Goal: Information Seeking & Learning: Find specific page/section

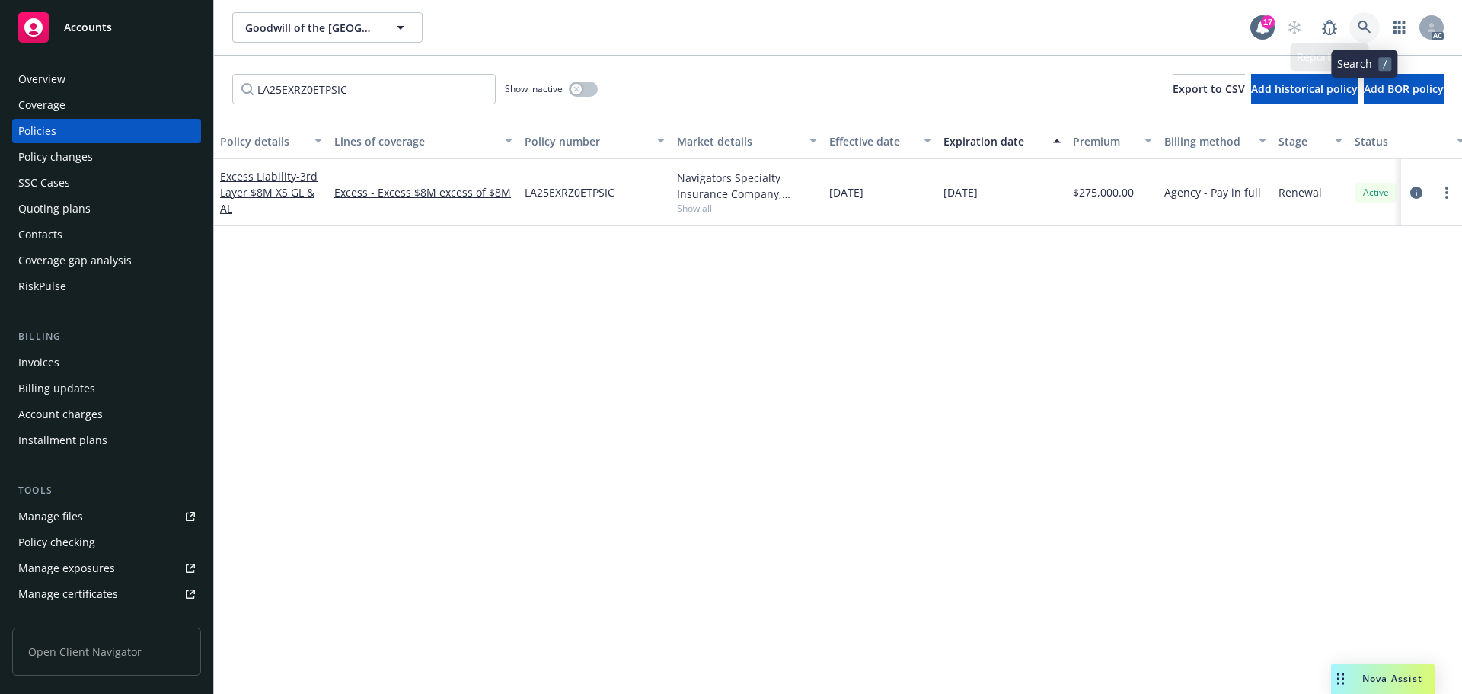
click at [1362, 16] on link at bounding box center [1365, 27] width 30 height 30
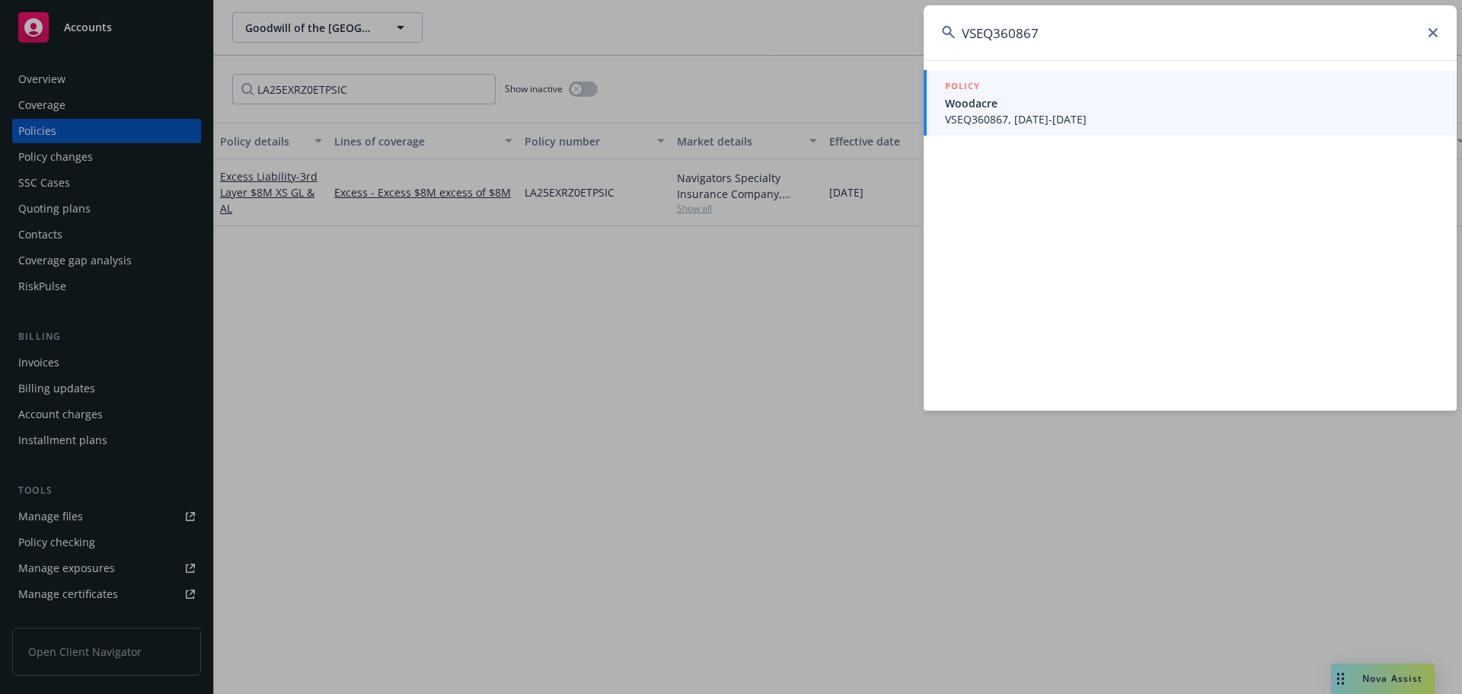
type input "VSEQ360867"
click at [1025, 121] on span "VSEQ360867, [DATE]-[DATE]" at bounding box center [1192, 119] width 494 height 16
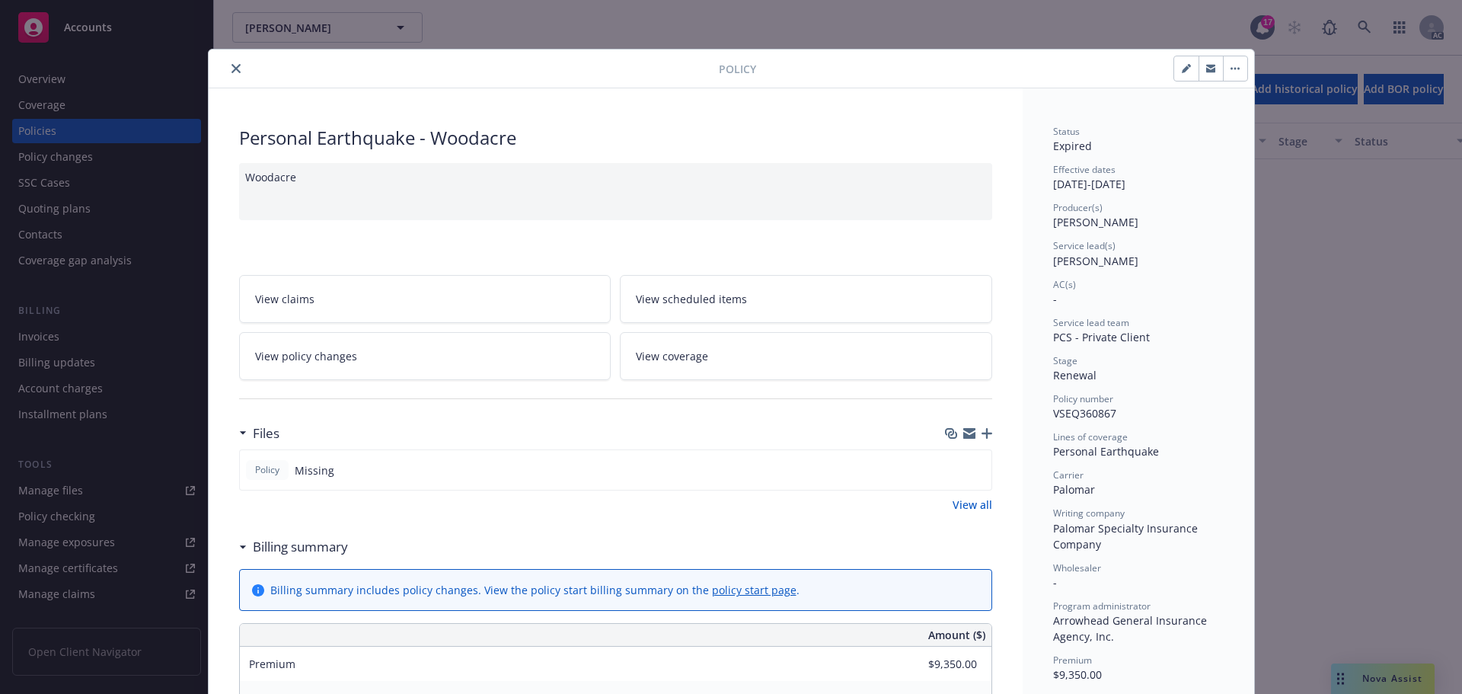
click at [235, 65] on button "close" at bounding box center [236, 68] width 18 height 18
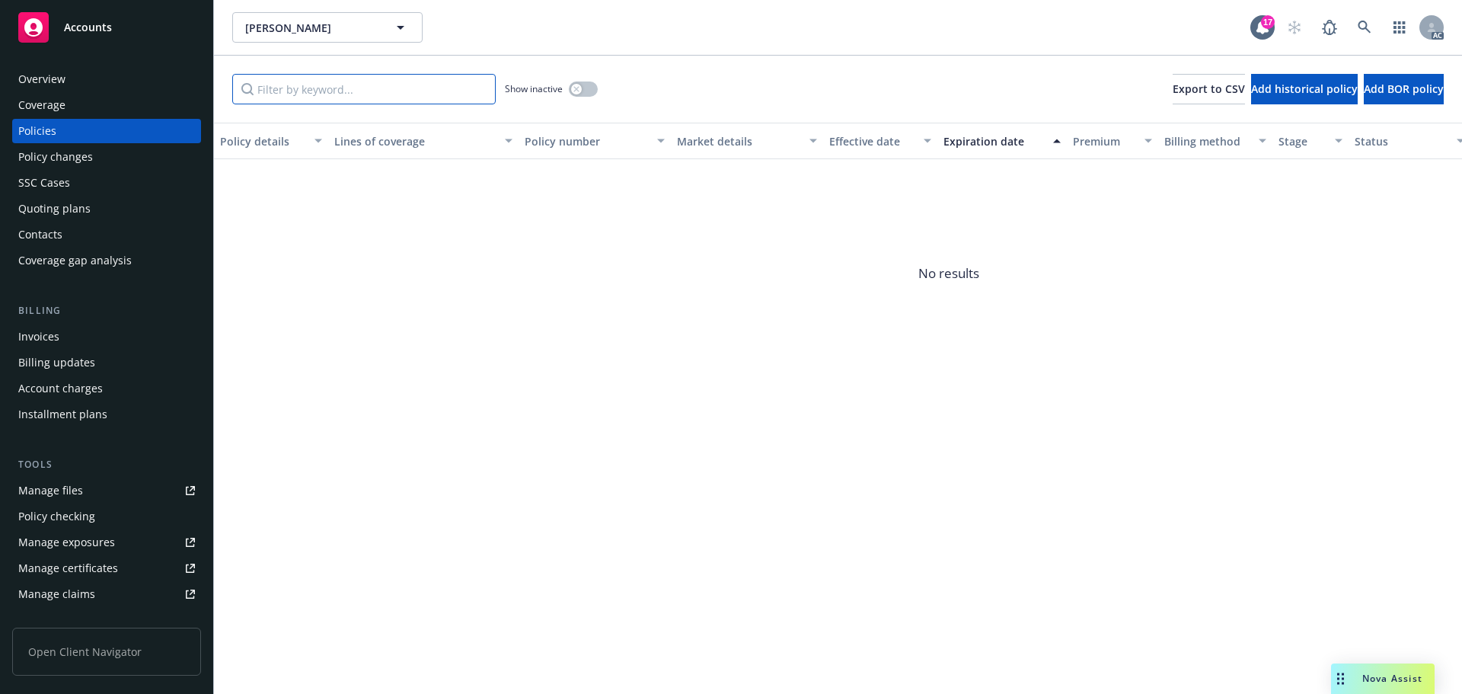
click at [360, 82] on input "Filter by keyword..." at bounding box center [364, 89] width 264 height 30
paste input "VSEQ360867"
type input "VSEQ360867"
click at [573, 94] on button "button" at bounding box center [583, 88] width 29 height 15
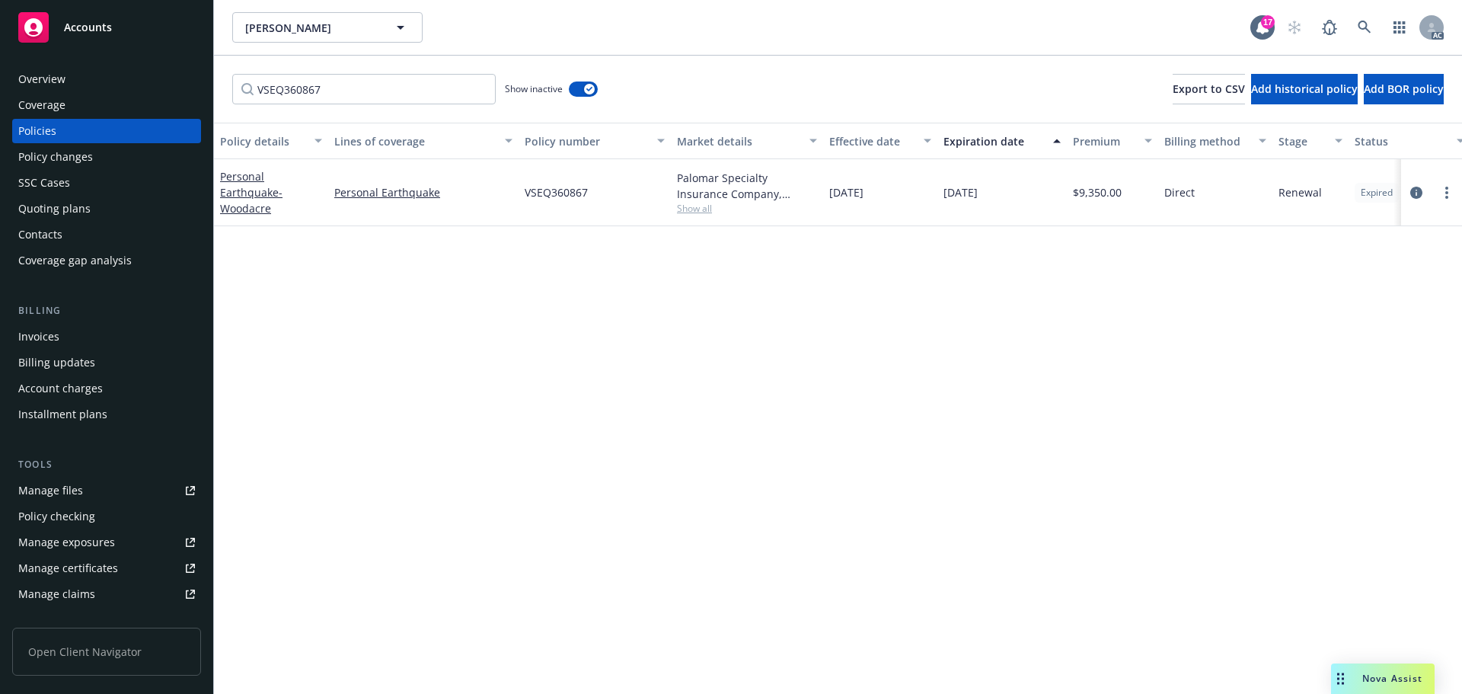
click at [78, 158] on div "Policy changes" at bounding box center [55, 157] width 75 height 24
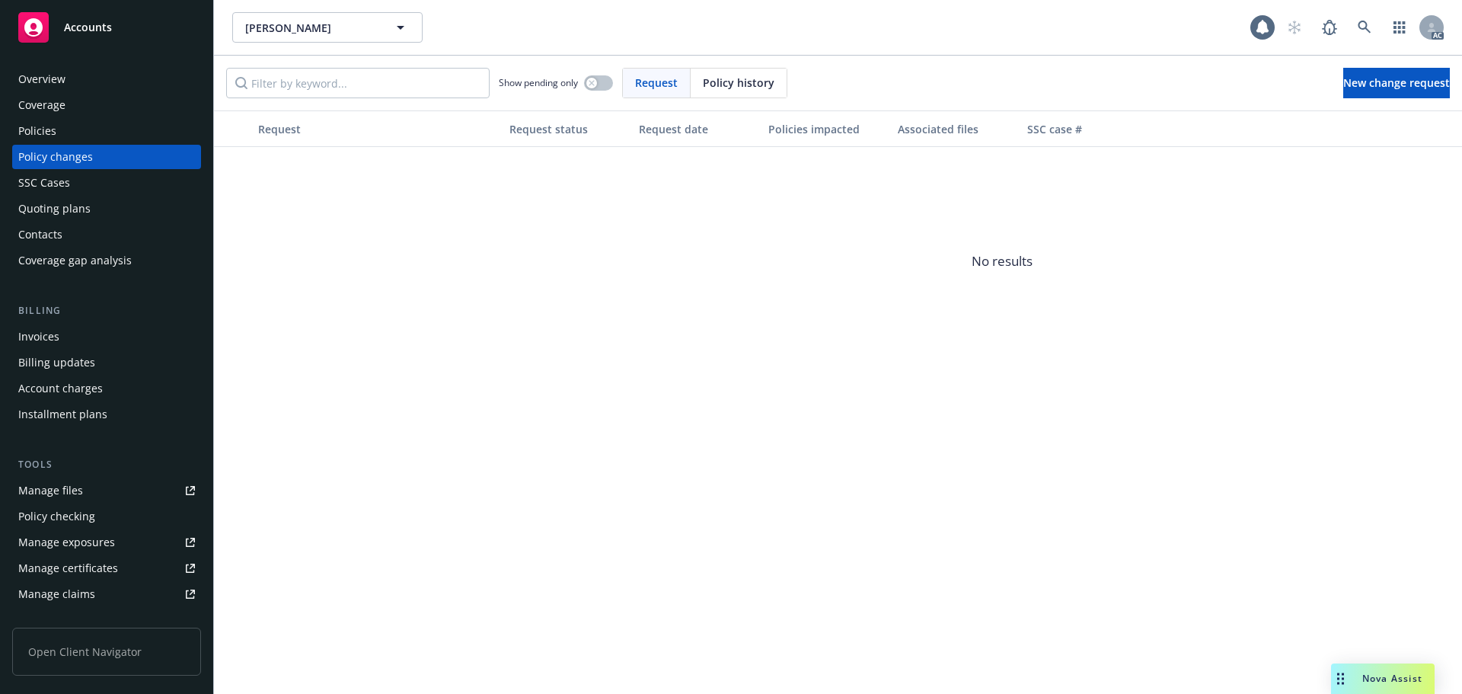
click at [713, 76] on span "Policy history" at bounding box center [739, 83] width 72 height 16
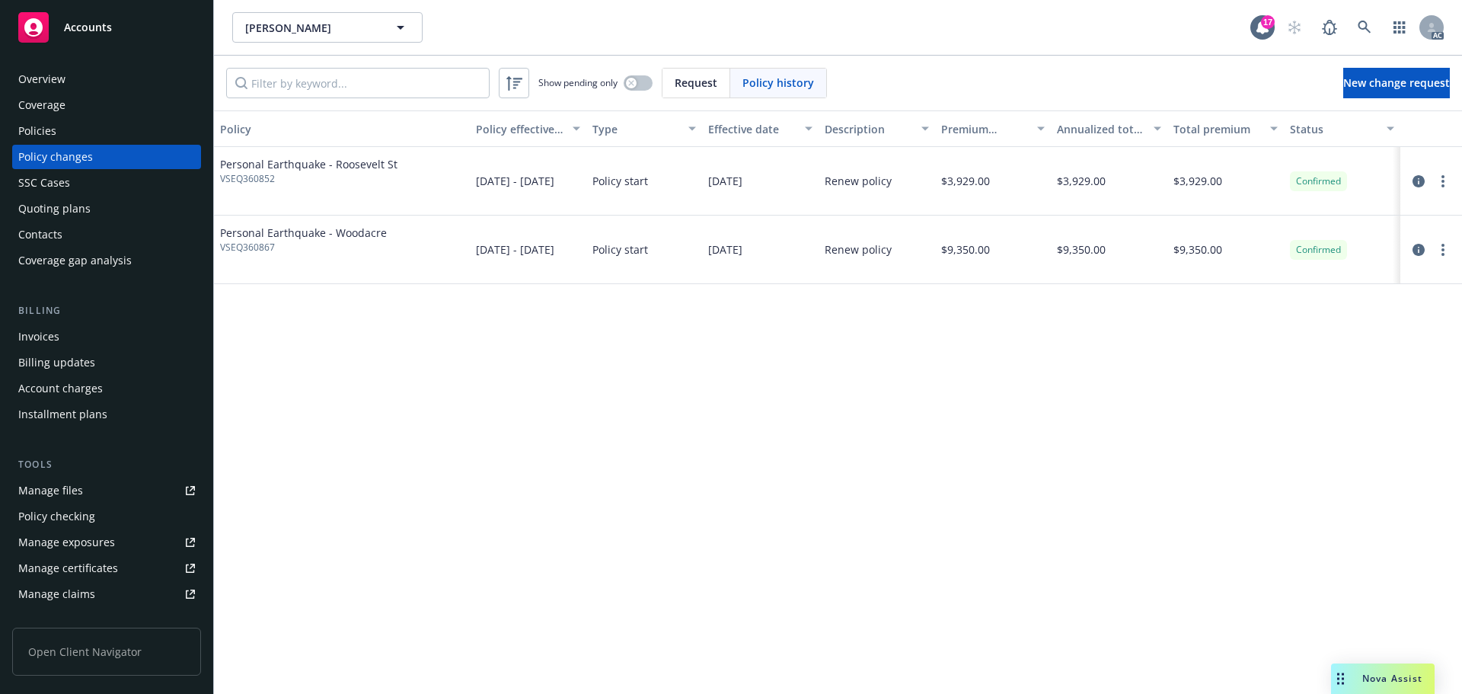
click at [112, 134] on div "Policies" at bounding box center [106, 131] width 177 height 24
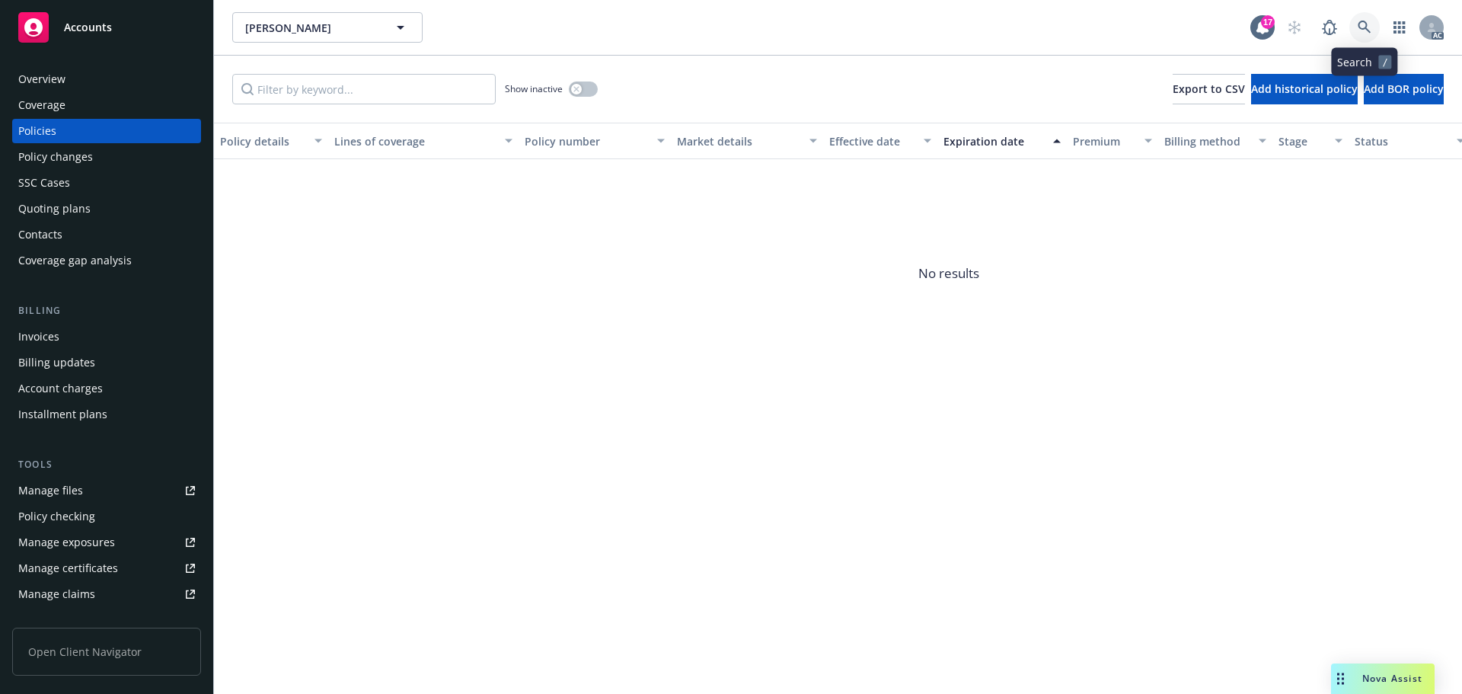
click at [1355, 22] on link at bounding box center [1365, 27] width 30 height 30
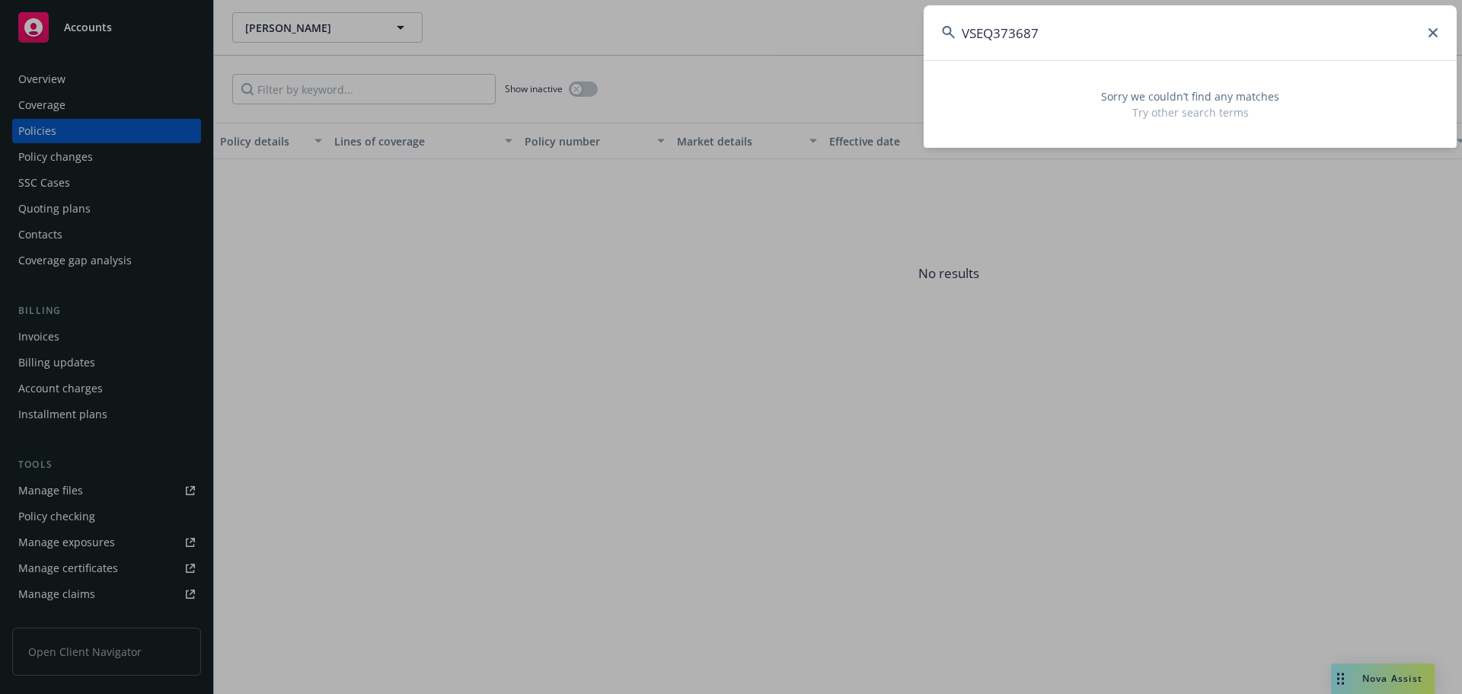
drag, startPoint x: 1152, startPoint y: 25, endPoint x: 957, endPoint y: 25, distance: 195.7
click at [957, 25] on input "VSEQ373687" at bounding box center [1190, 32] width 533 height 55
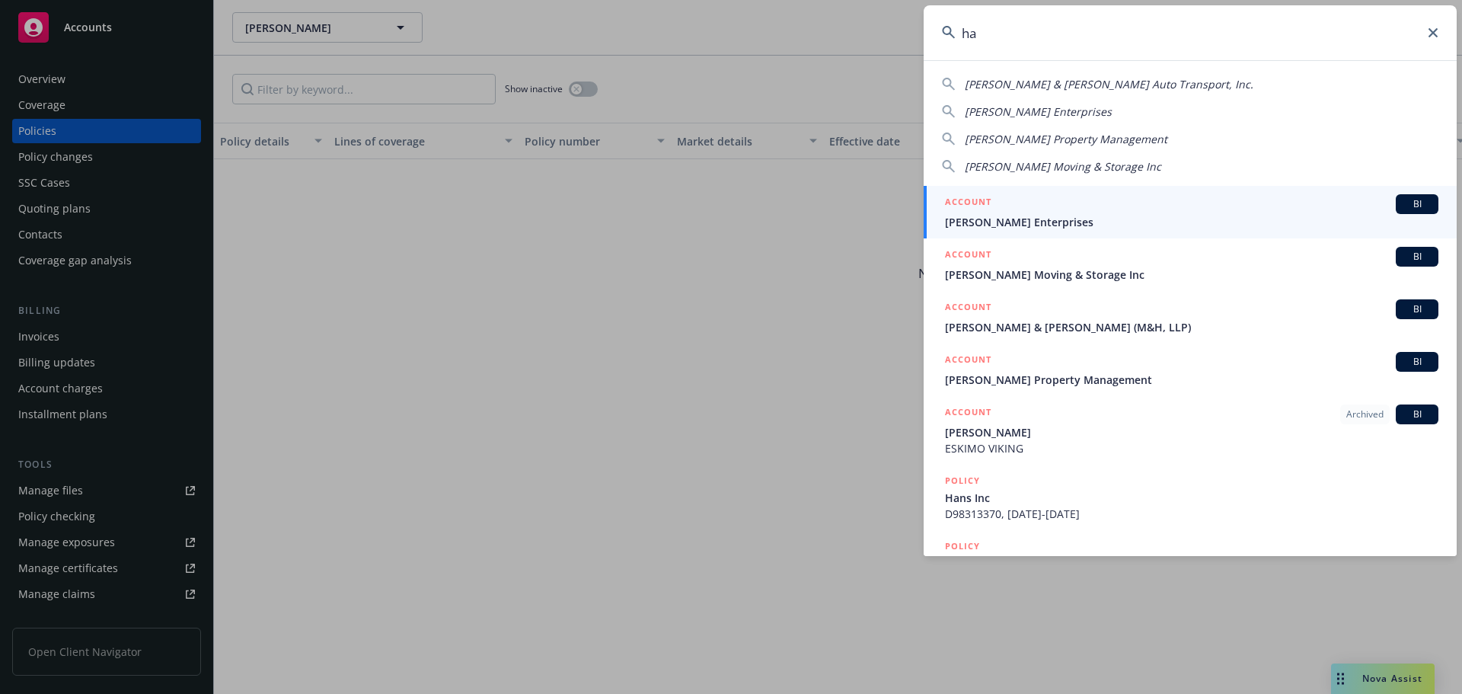
type input "h"
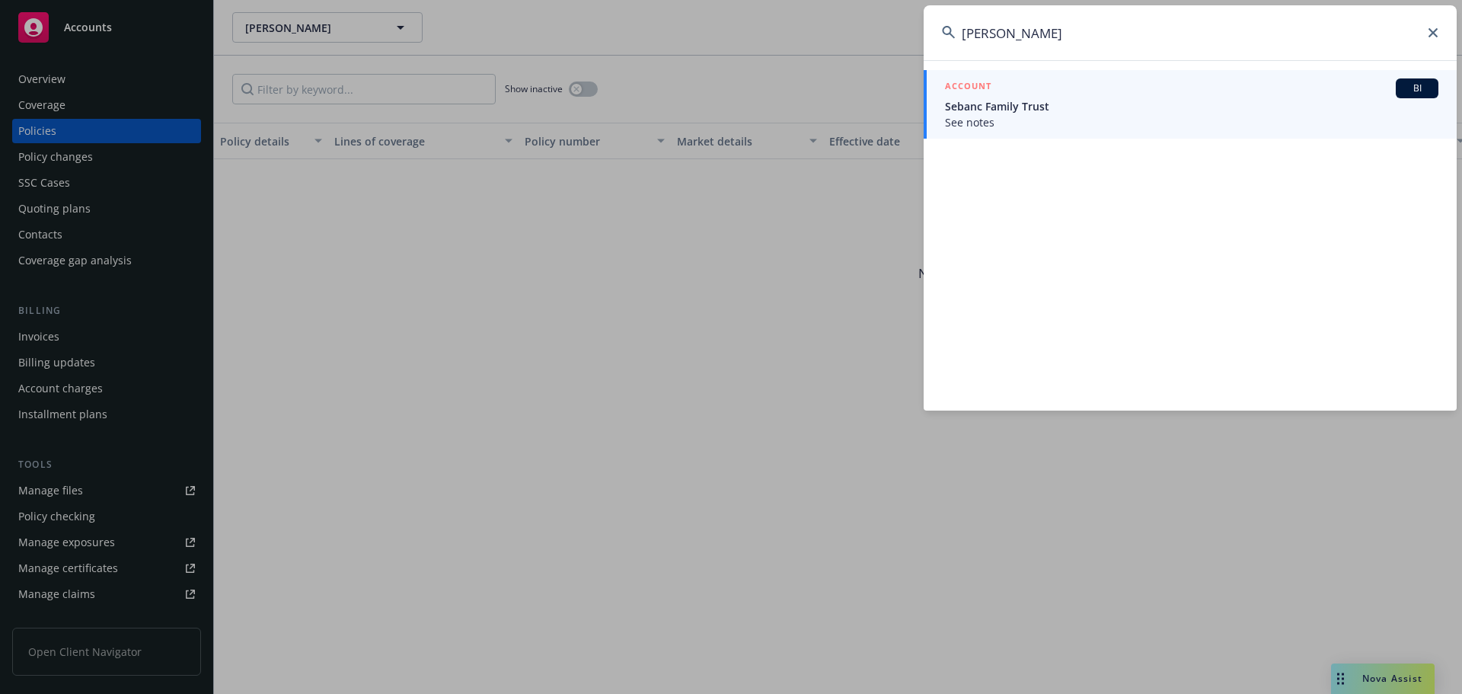
type input "[PERSON_NAME]"
click at [1079, 85] on div "ACCOUNT BI" at bounding box center [1192, 88] width 494 height 20
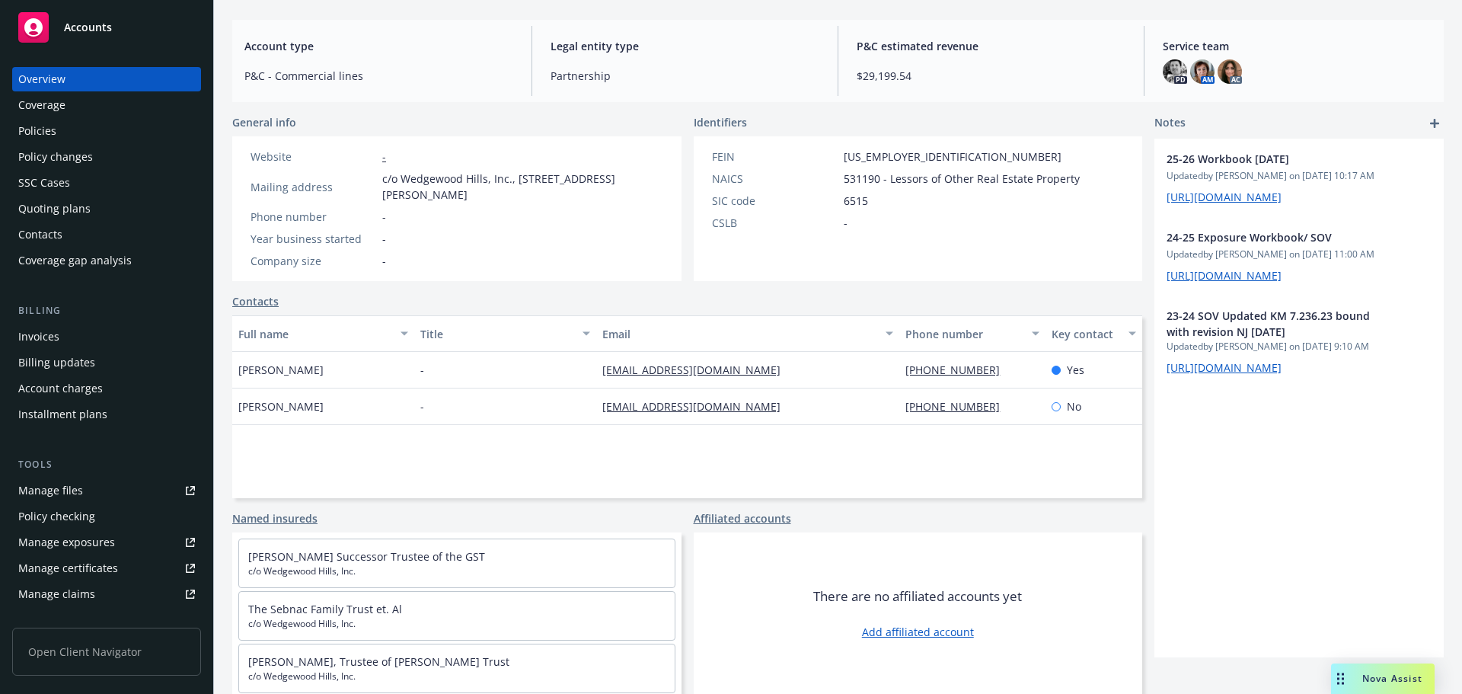
click at [94, 17] on div "Accounts" at bounding box center [106, 27] width 177 height 30
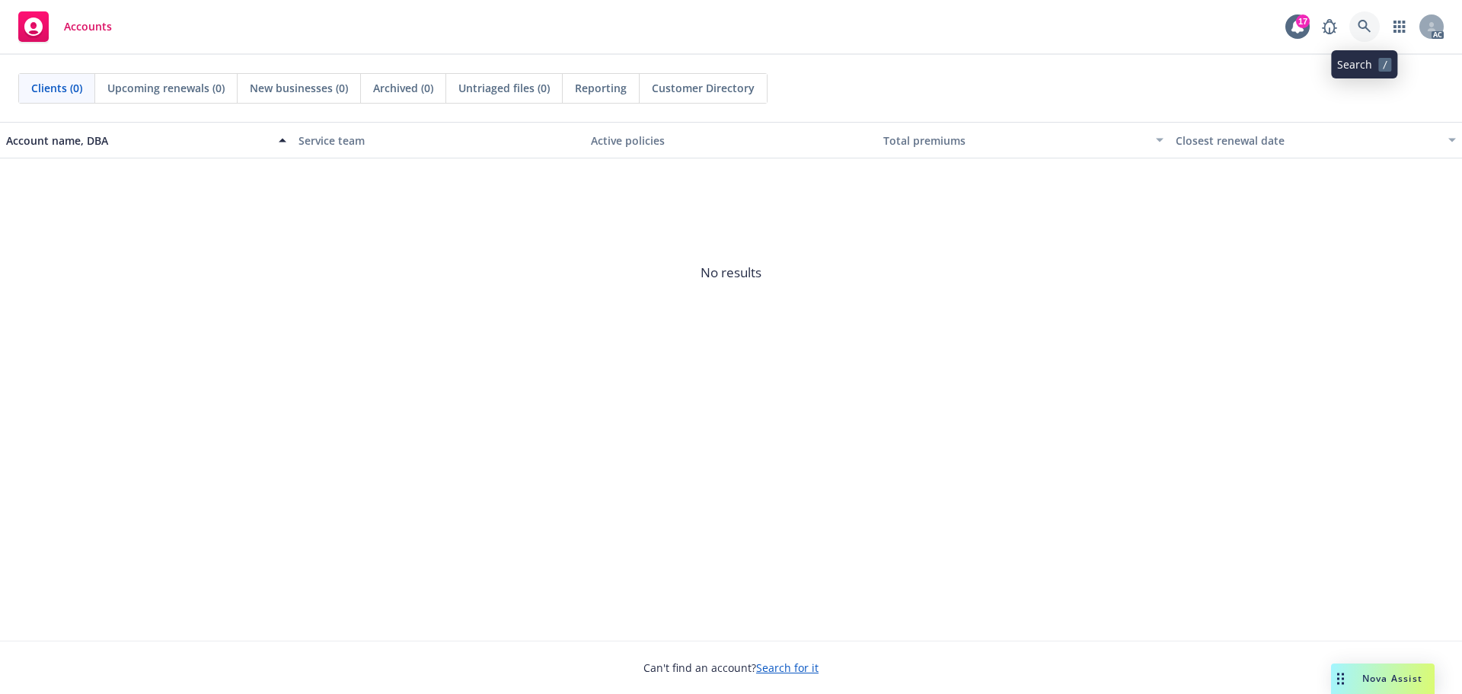
click at [1362, 21] on icon at bounding box center [1365, 27] width 14 height 14
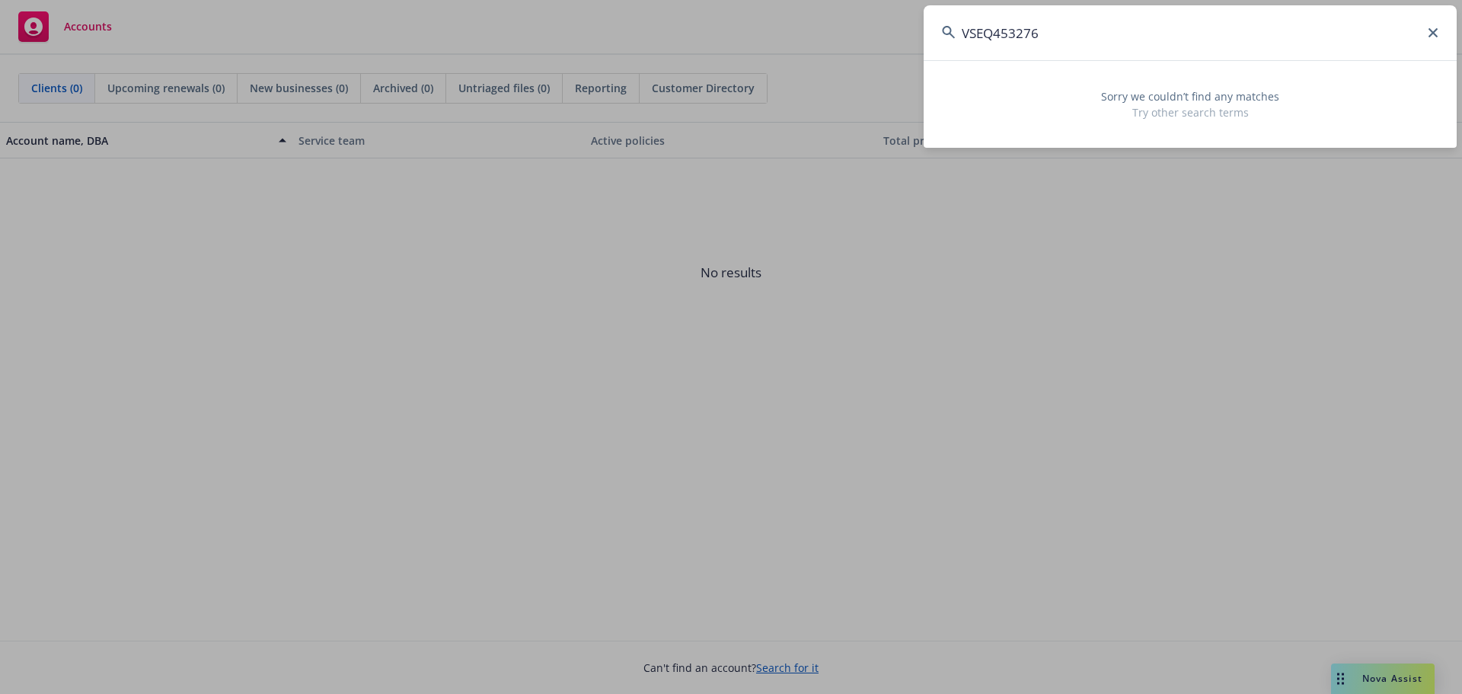
click at [1034, 40] on input "VSEQ453276" at bounding box center [1190, 32] width 533 height 55
paste input "FOHRER,"
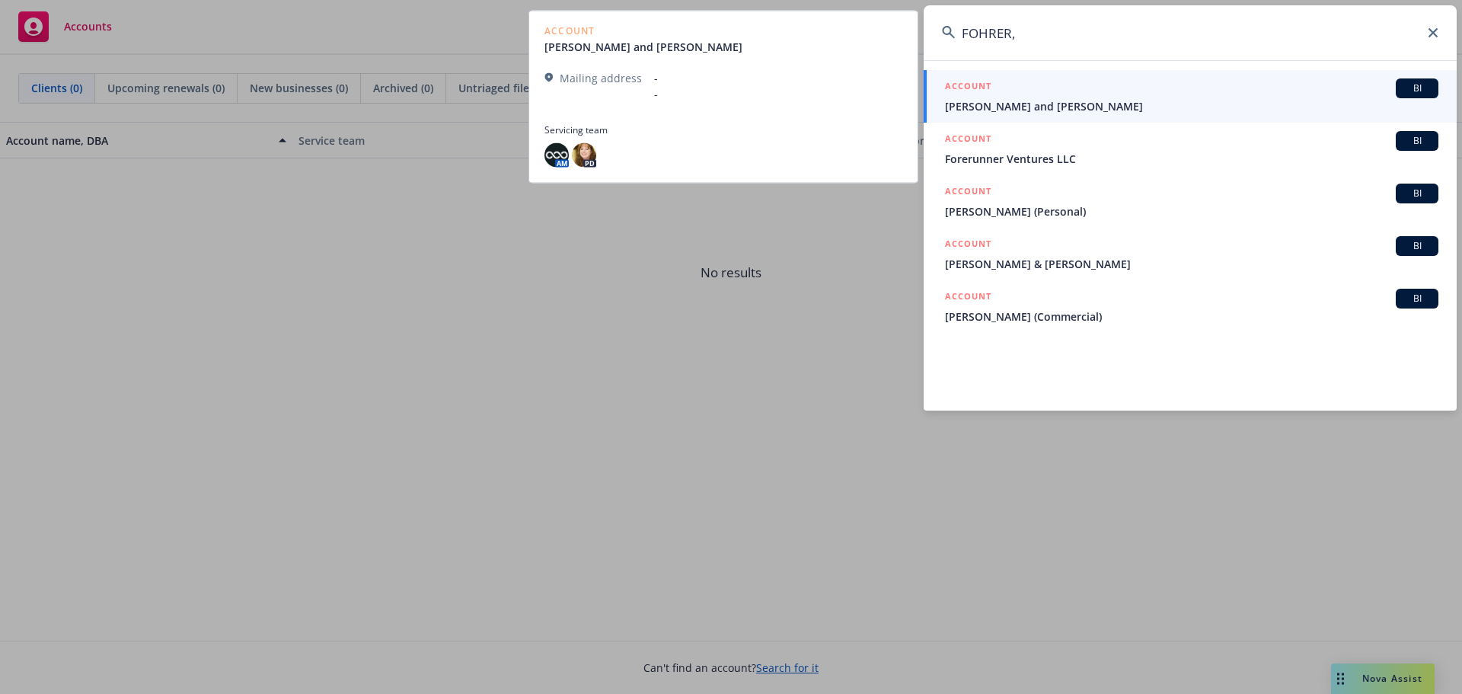
type input "FOHRER,"
click at [1058, 92] on div "ACCOUNT BI" at bounding box center [1192, 88] width 494 height 20
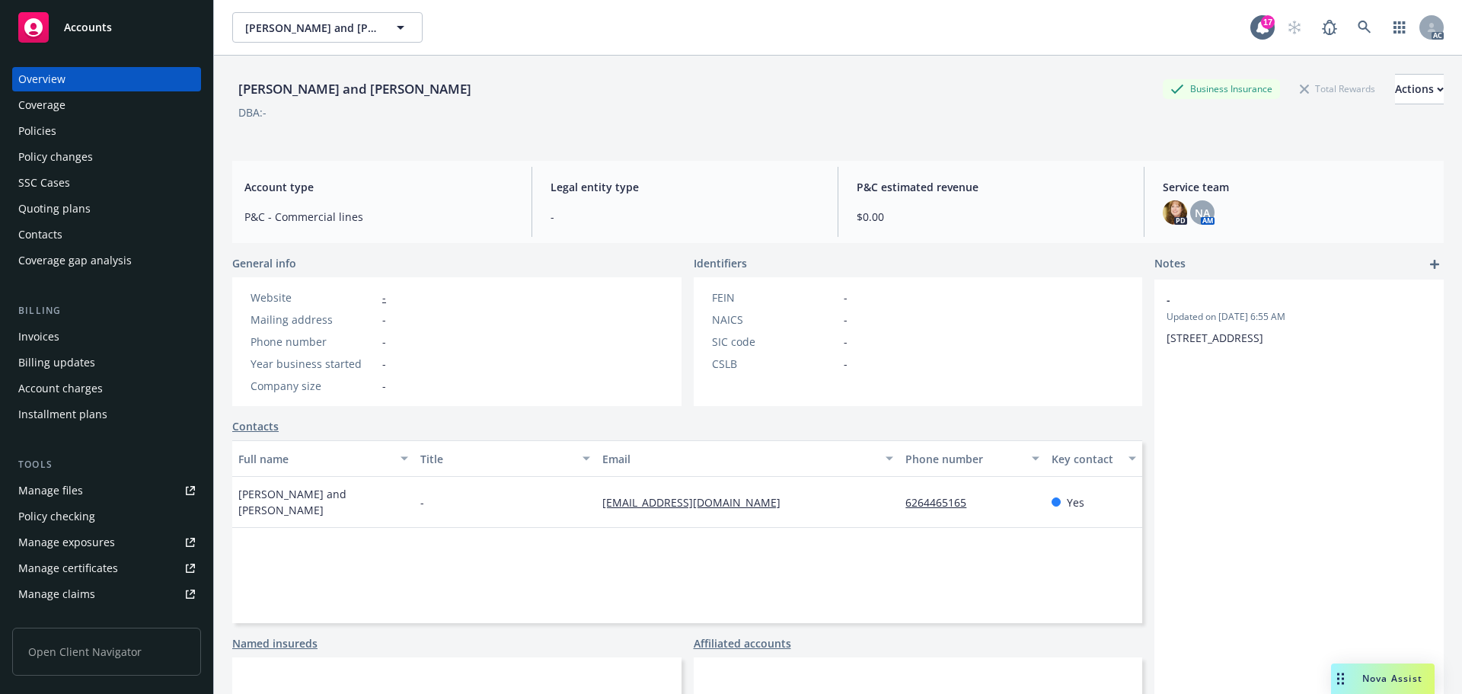
click at [65, 136] on div "Policies" at bounding box center [106, 131] width 177 height 24
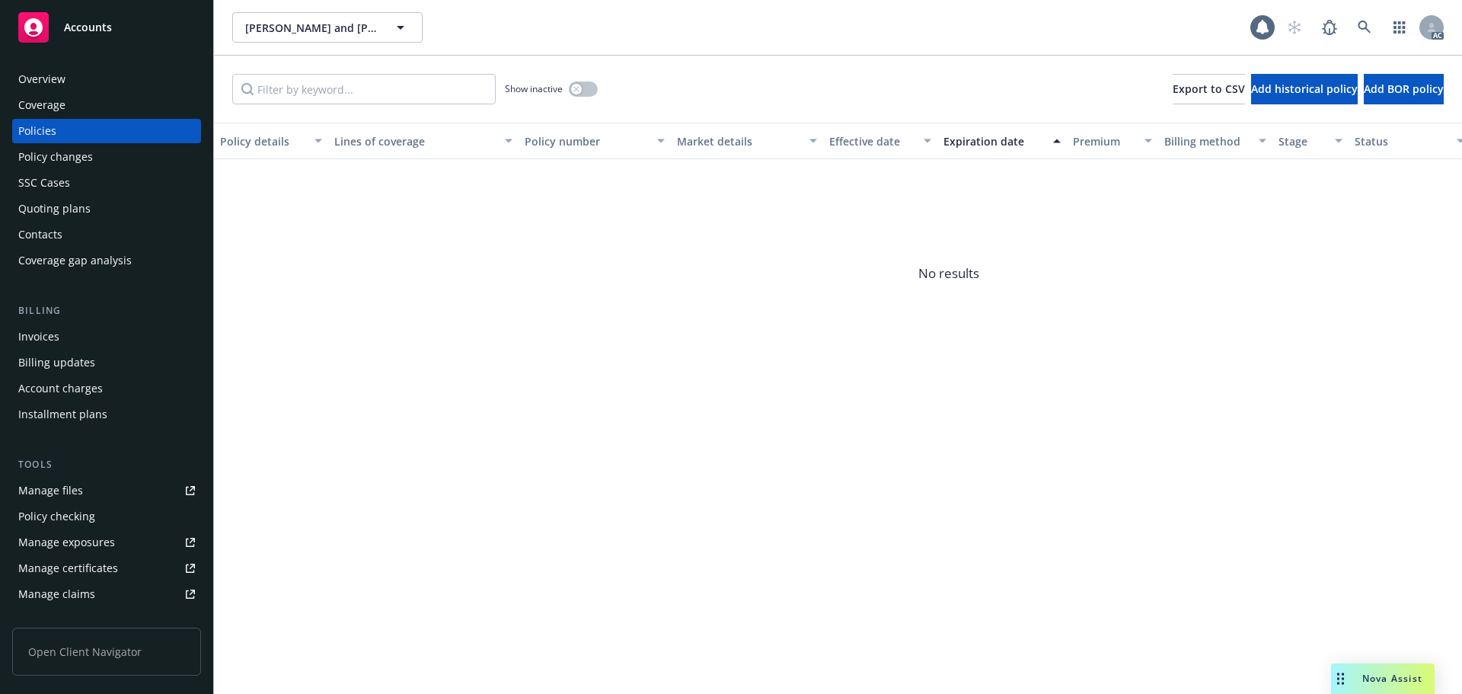
click at [577, 98] on div "Show inactive" at bounding box center [551, 89] width 93 height 30
click at [578, 94] on button "button" at bounding box center [583, 88] width 29 height 15
click at [841, 144] on div "Effective date" at bounding box center [871, 141] width 85 height 16
click at [842, 143] on div "Effective date" at bounding box center [871, 141] width 85 height 16
click at [118, 79] on div "Overview" at bounding box center [106, 79] width 177 height 24
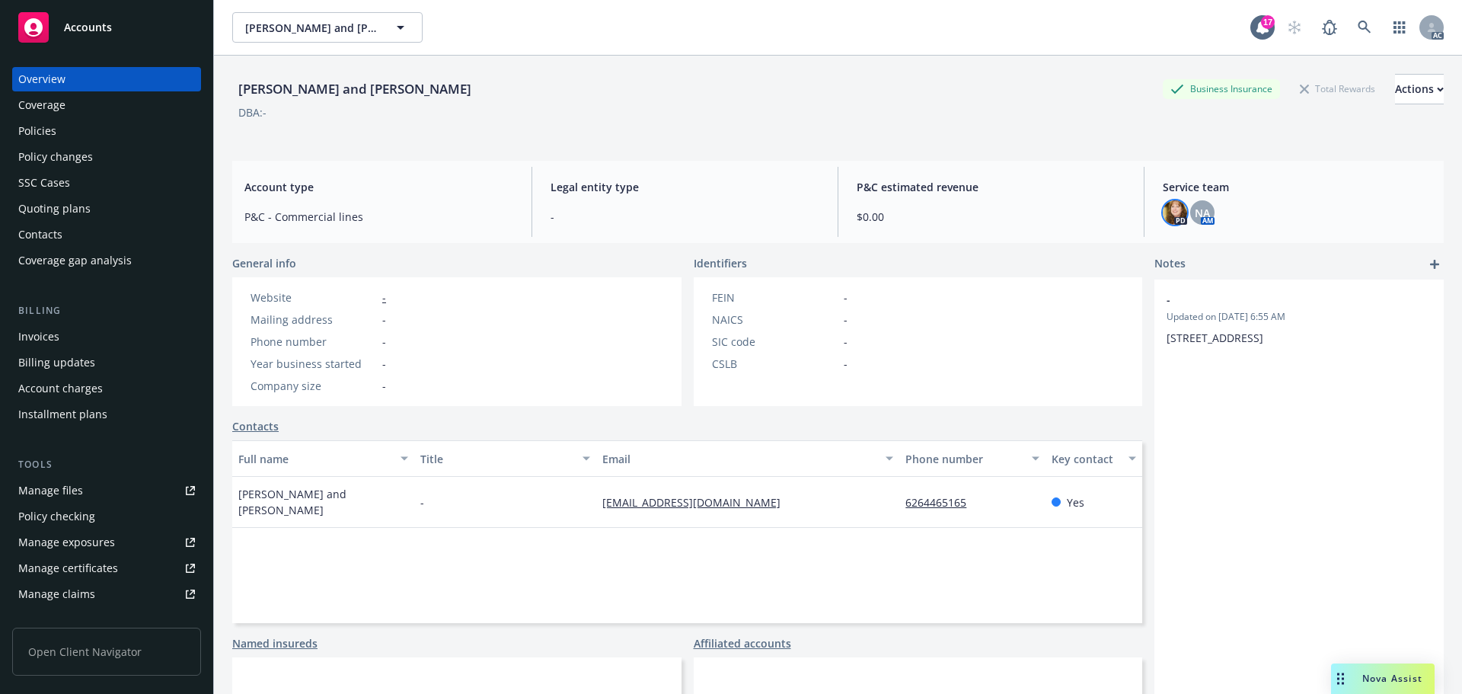
click at [1163, 206] on img at bounding box center [1175, 212] width 24 height 24
click at [1194, 203] on div "NA" at bounding box center [1202, 212] width 24 height 24
click at [1354, 18] on link at bounding box center [1365, 27] width 30 height 30
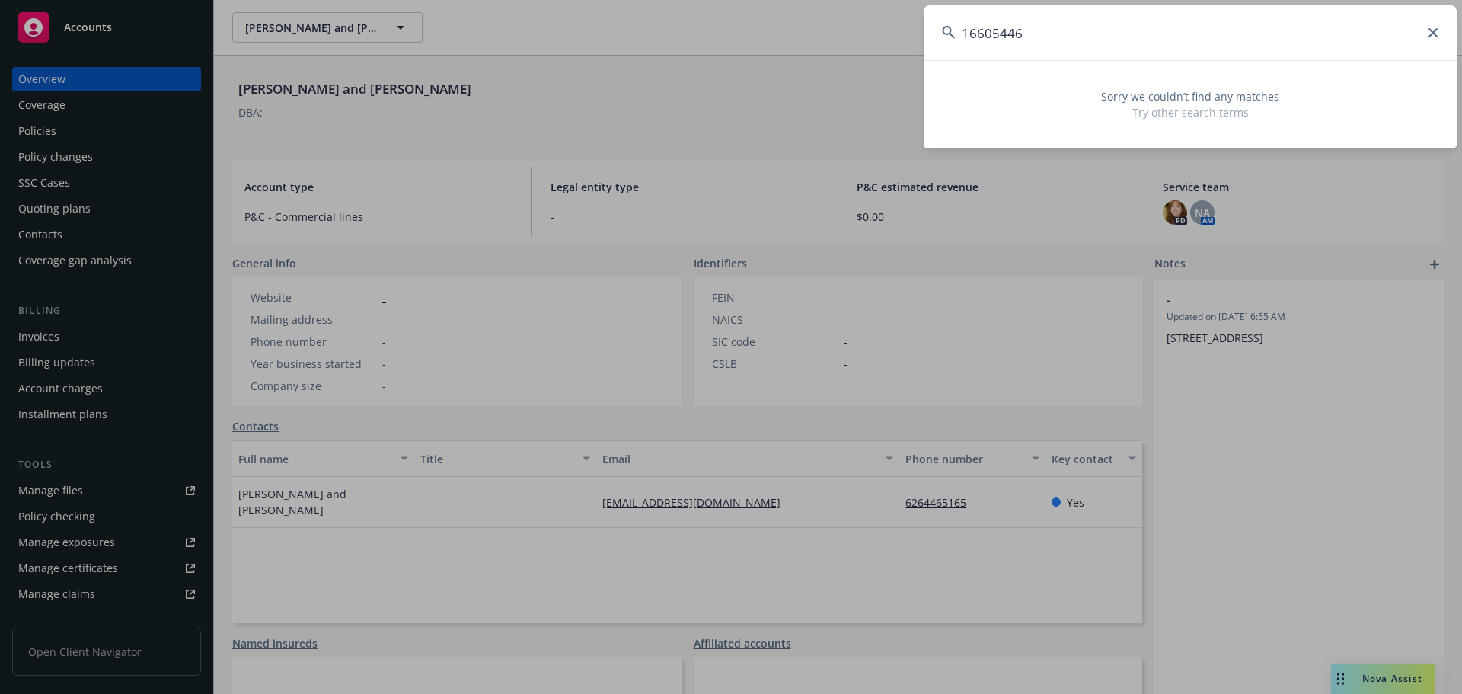
drag, startPoint x: 1103, startPoint y: 30, endPoint x: 879, endPoint y: 34, distance: 224.0
click at [878, 31] on div "16605446 Sorry we couldn’t find any matches Try other search terms" at bounding box center [731, 347] width 1462 height 694
click at [1065, 38] on input "16605446" at bounding box center [1190, 32] width 533 height 55
drag, startPoint x: 1050, startPoint y: 34, endPoint x: 920, endPoint y: 32, distance: 130.3
click at [919, 33] on div "16605446 Sorry we couldn’t find any matches Try other search terms" at bounding box center [731, 347] width 1462 height 694
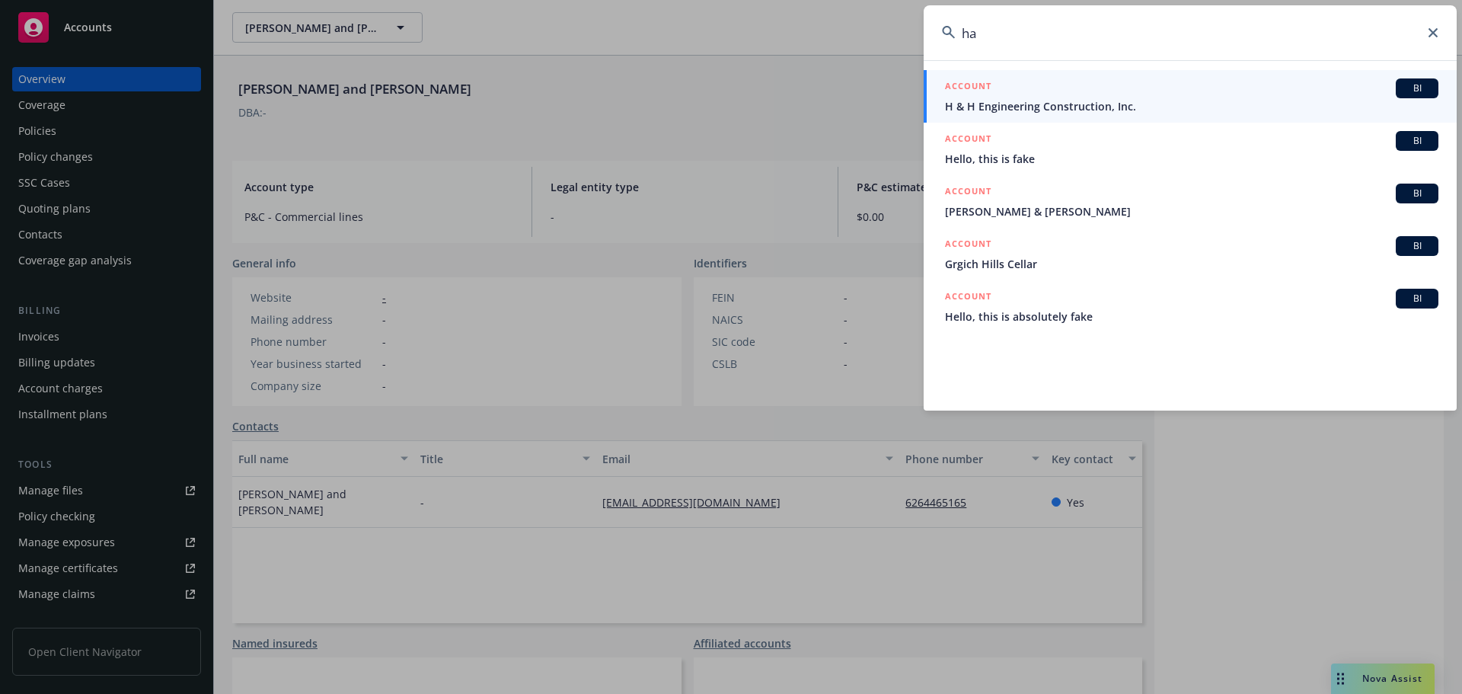
type input "h"
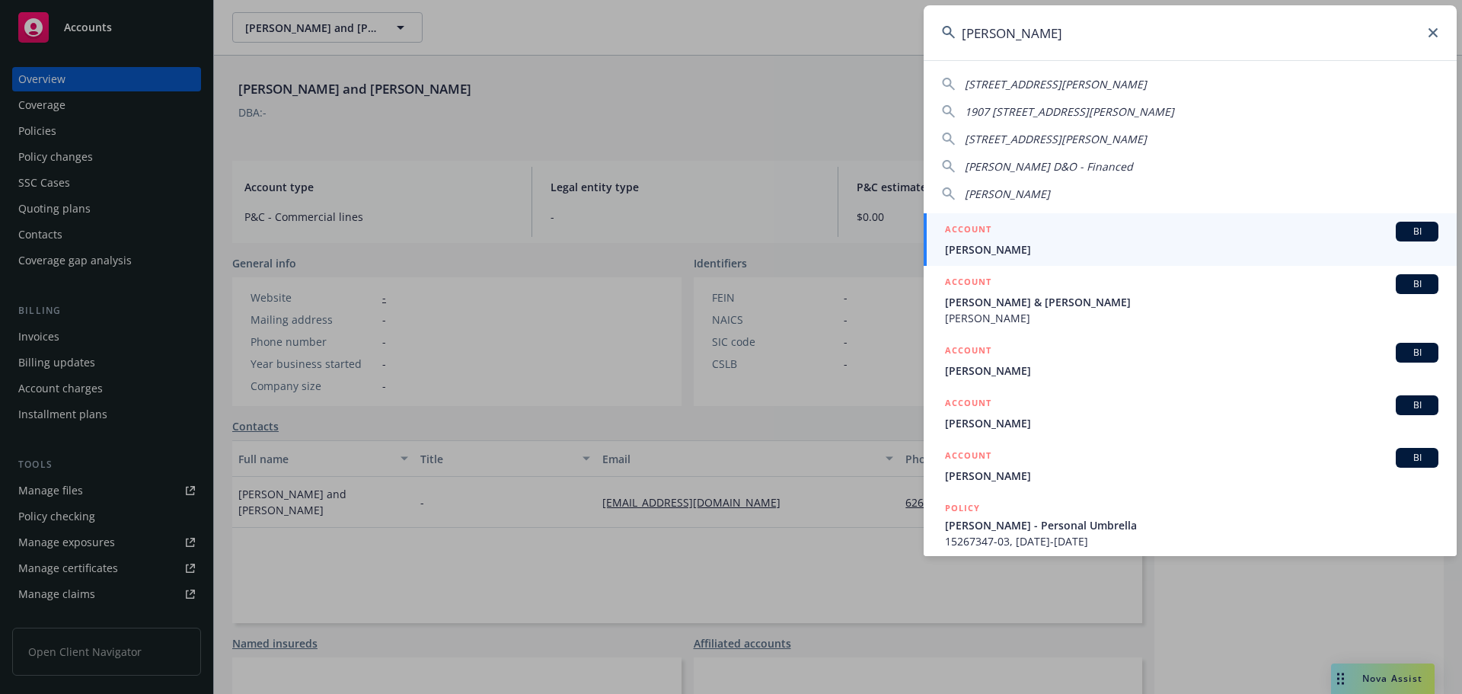
type input "[PERSON_NAME]"
click at [1045, 230] on div "ACCOUNT BI" at bounding box center [1192, 232] width 494 height 20
